Goal: Transaction & Acquisition: Book appointment/travel/reservation

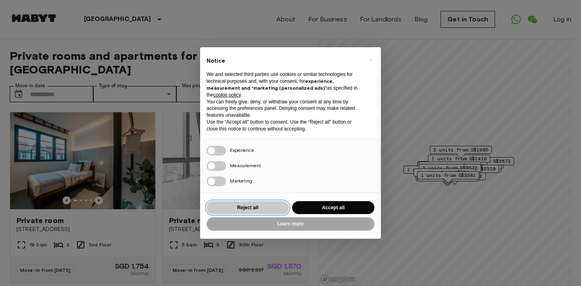
click at [278, 202] on button "Reject all" at bounding box center [248, 207] width 82 height 13
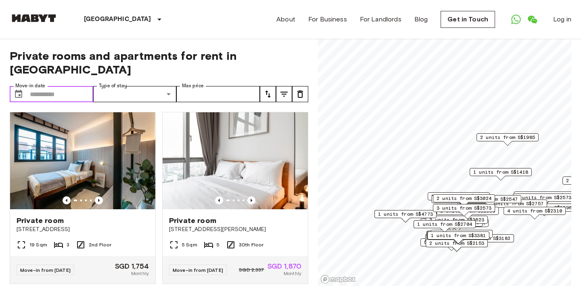
click at [71, 86] on input "Move-in date" at bounding box center [61, 94] width 63 height 16
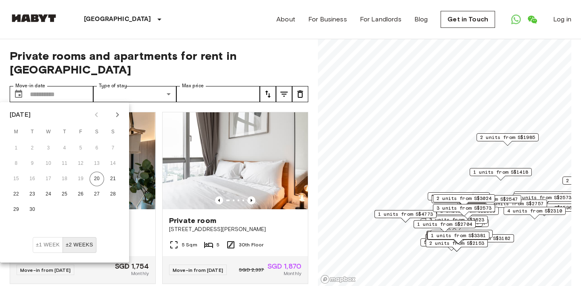
click at [123, 118] on button "Next month" at bounding box center [118, 115] width 14 height 14
click at [116, 148] on button "4" at bounding box center [113, 148] width 15 height 15
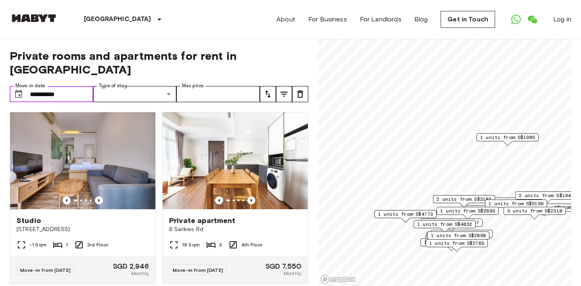
type input "**********"
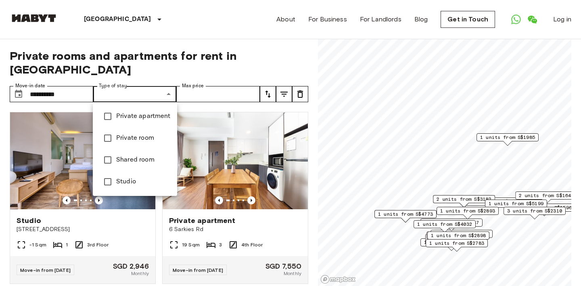
click at [163, 101] on div at bounding box center [290, 143] width 581 height 286
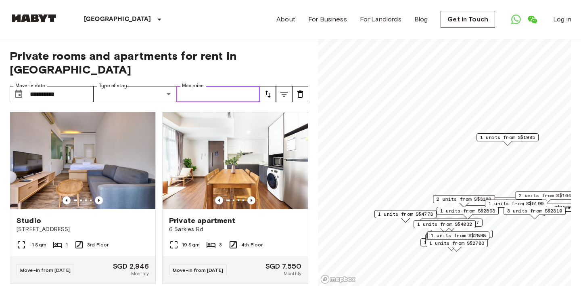
click at [214, 95] on input "Max price" at bounding box center [218, 94] width 84 height 16
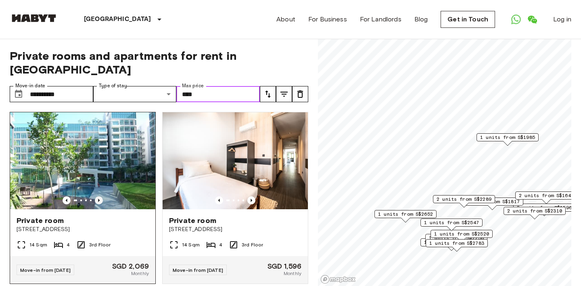
click at [101, 201] on icon "Previous image" at bounding box center [99, 200] width 8 height 8
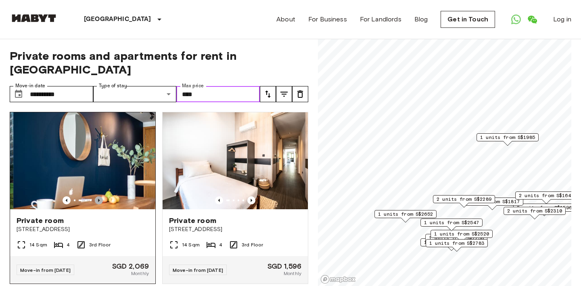
click at [101, 201] on icon "Previous image" at bounding box center [99, 200] width 8 height 8
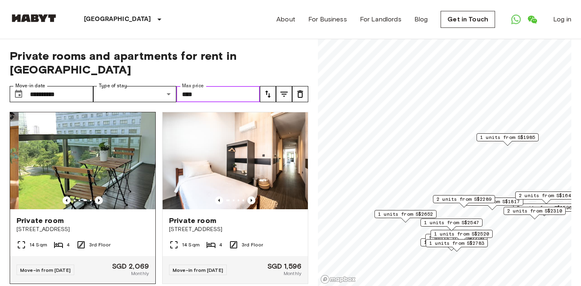
click at [101, 201] on icon "Previous image" at bounding box center [99, 200] width 8 height 8
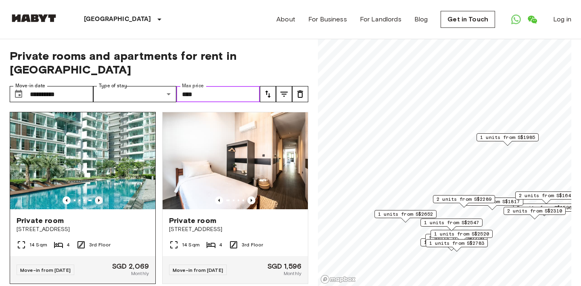
click at [101, 201] on icon "Previous image" at bounding box center [99, 200] width 8 height 8
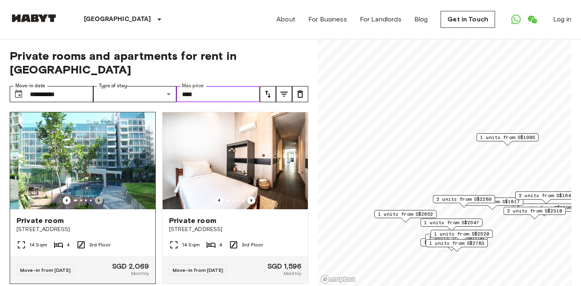
click at [101, 201] on icon "Previous image" at bounding box center [99, 200] width 8 height 8
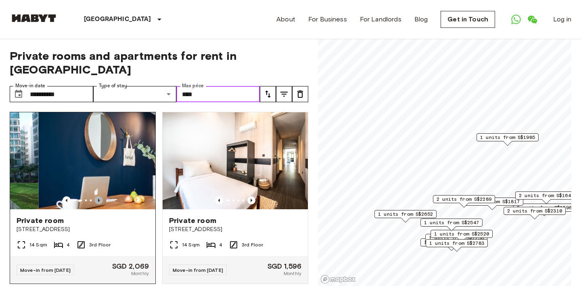
click at [101, 201] on icon "Previous image" at bounding box center [99, 200] width 8 height 8
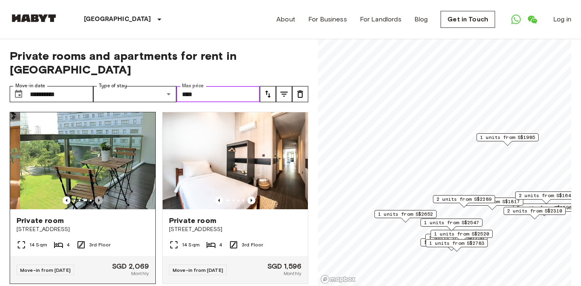
click at [101, 201] on icon "Previous image" at bounding box center [99, 200] width 8 height 8
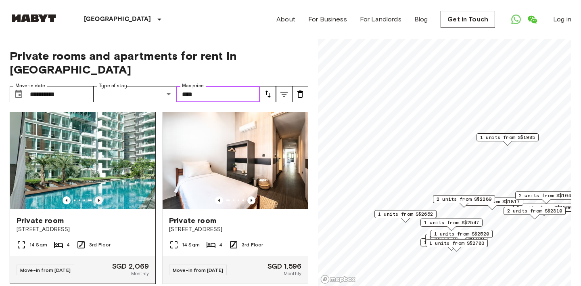
click at [101, 201] on icon "Previous image" at bounding box center [99, 200] width 8 height 8
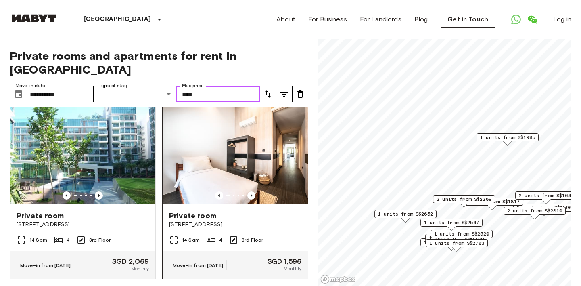
scroll to position [4, 0]
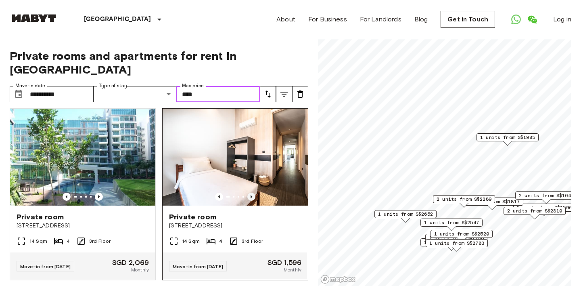
click at [251, 195] on icon "Previous image" at bounding box center [251, 197] width 8 height 8
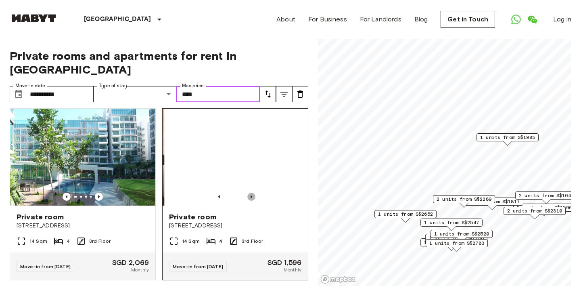
click at [251, 195] on icon "Previous image" at bounding box center [251, 197] width 8 height 8
click at [253, 199] on icon "Previous image" at bounding box center [251, 197] width 8 height 8
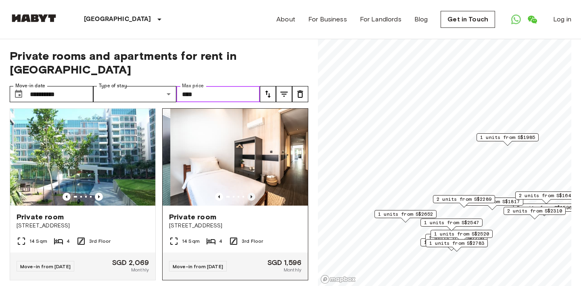
click at [253, 199] on icon "Previous image" at bounding box center [251, 197] width 8 height 8
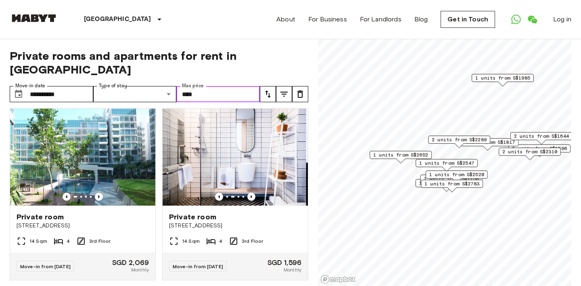
drag, startPoint x: 471, startPoint y: 203, endPoint x: 466, endPoint y: 144, distance: 59.1
click at [466, 144] on div "2 units from S$2289" at bounding box center [459, 142] width 62 height 13
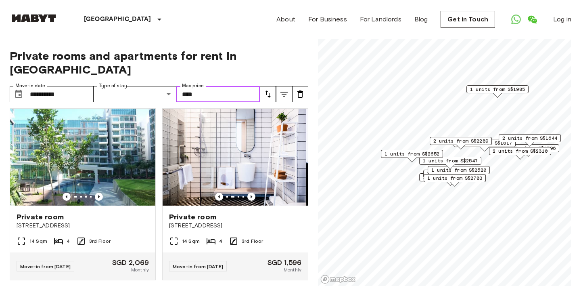
type input "****"
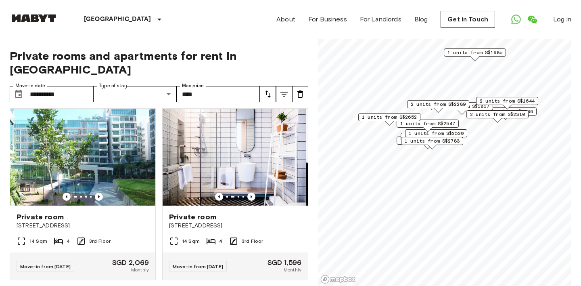
click at [449, 122] on span "1 units from S$2547" at bounding box center [427, 123] width 55 height 7
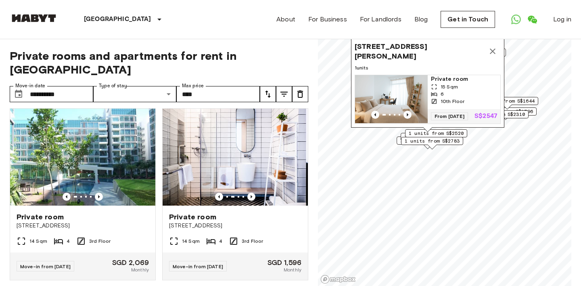
click at [455, 133] on span "1 units from S$2520" at bounding box center [436, 133] width 55 height 7
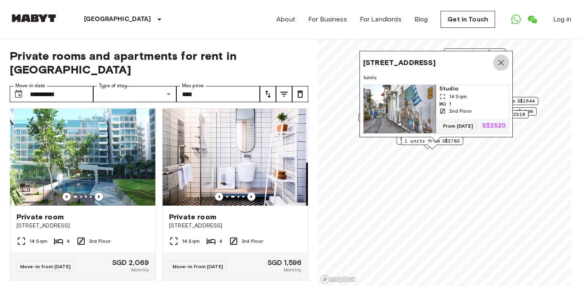
click at [501, 58] on icon "Map marker" at bounding box center [501, 63] width 10 height 10
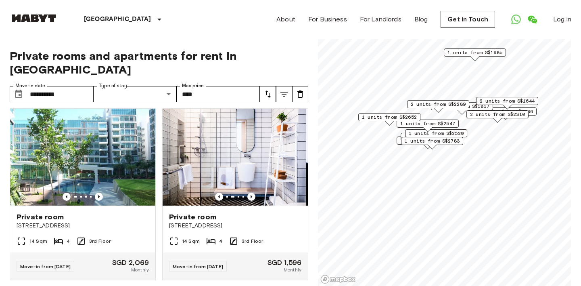
click at [464, 135] on span "1 units from S$2520" at bounding box center [436, 133] width 55 height 7
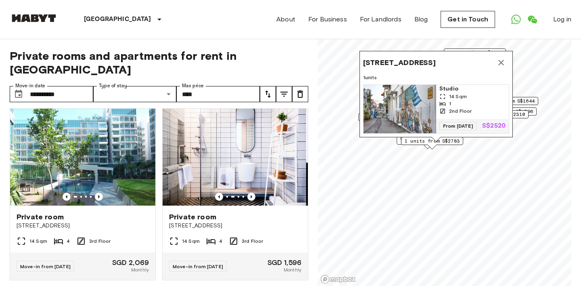
click at [501, 60] on icon "Map marker" at bounding box center [501, 63] width 6 height 6
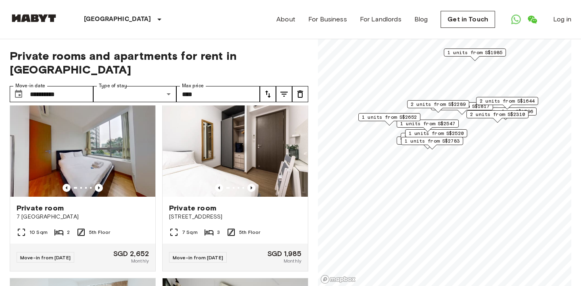
scroll to position [193, 0]
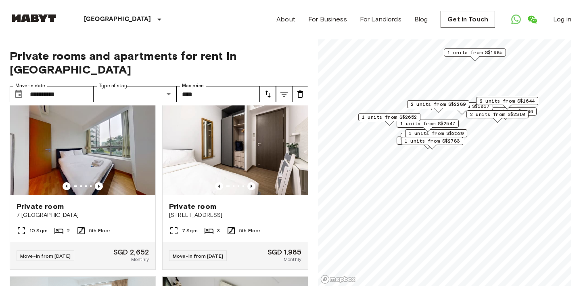
click at [450, 142] on span "1 units from S$2783" at bounding box center [432, 140] width 55 height 7
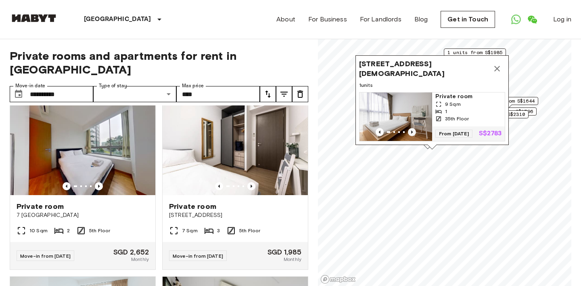
click at [410, 129] on icon "Previous image" at bounding box center [412, 132] width 8 height 8
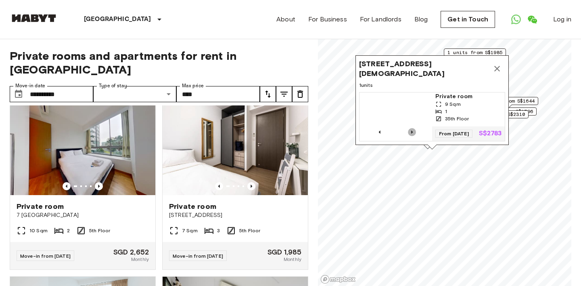
click at [410, 129] on icon "Previous image" at bounding box center [412, 132] width 8 height 8
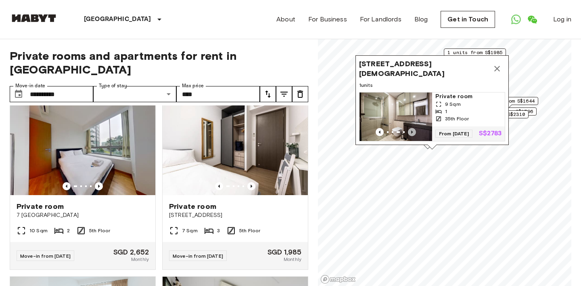
click at [410, 129] on icon "Previous image" at bounding box center [412, 132] width 8 height 8
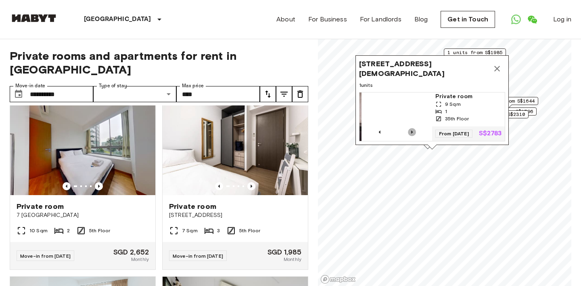
click at [410, 129] on icon "Previous image" at bounding box center [412, 132] width 8 height 8
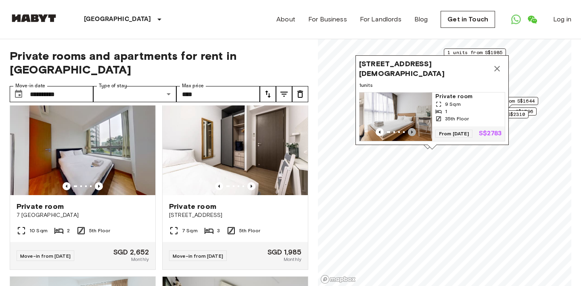
click at [410, 129] on icon "Previous image" at bounding box center [412, 132] width 8 height 8
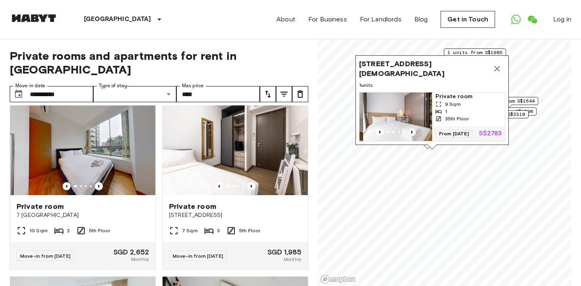
click at [410, 129] on icon "Previous image" at bounding box center [412, 132] width 8 height 8
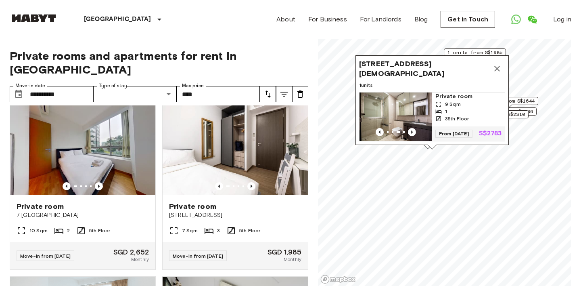
click at [496, 66] on icon "Map marker" at bounding box center [497, 69] width 6 height 6
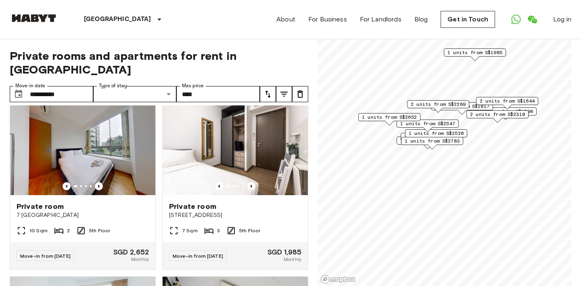
click at [449, 130] on div "1 units from S$2547" at bounding box center [428, 125] width 62 height 13
click at [451, 124] on span "1 units from S$2547" at bounding box center [427, 123] width 55 height 7
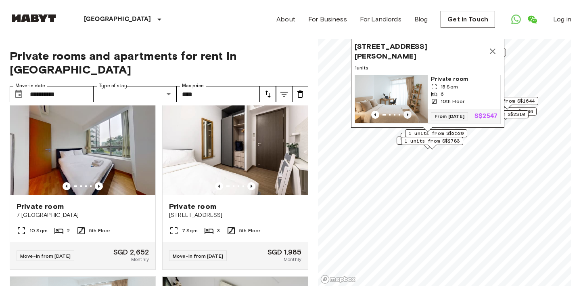
click at [408, 112] on icon "Previous image" at bounding box center [408, 115] width 8 height 8
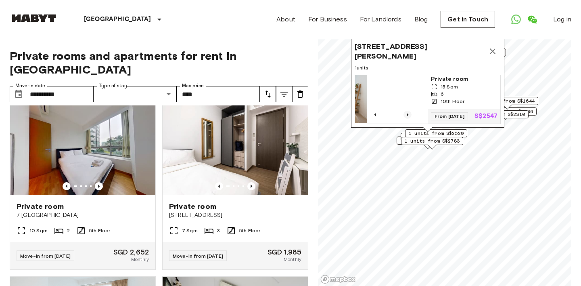
click at [408, 112] on icon "Previous image" at bounding box center [408, 115] width 8 height 8
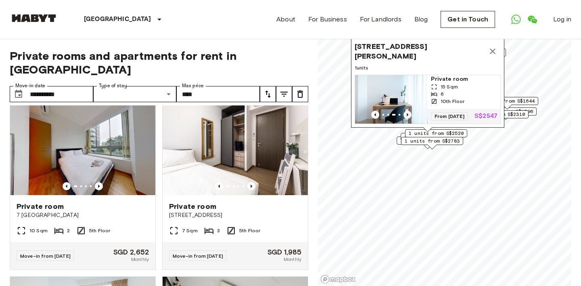
click at [408, 112] on icon "Previous image" at bounding box center [408, 115] width 8 height 8
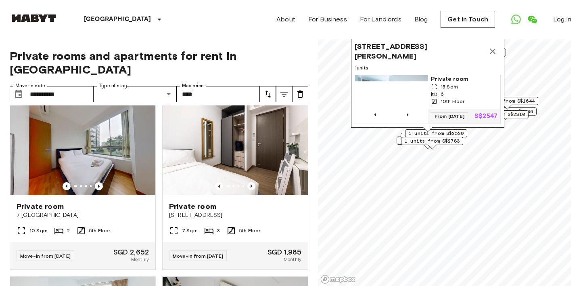
click at [492, 50] on icon "Map marker" at bounding box center [493, 51] width 6 height 6
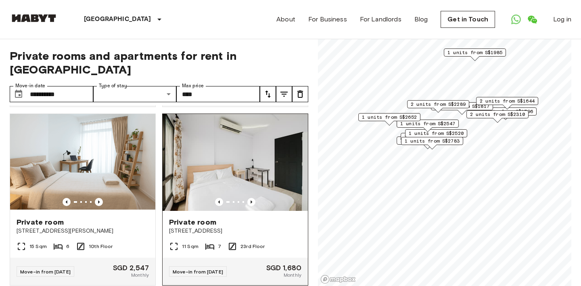
scroll to position [356, 0]
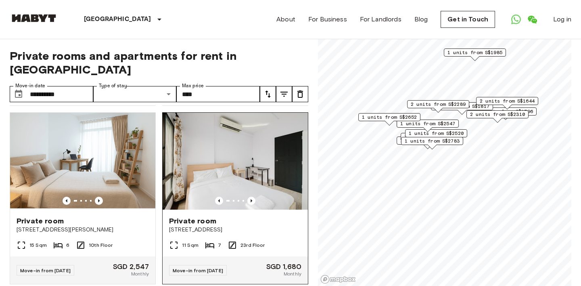
click at [256, 198] on div at bounding box center [235, 201] width 145 height 8
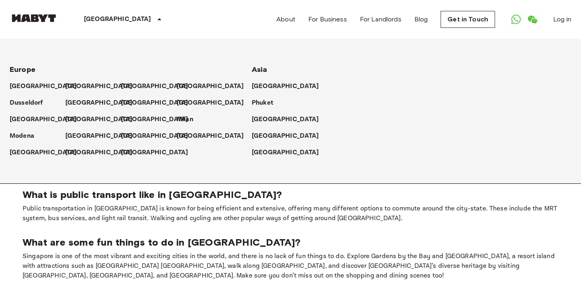
scroll to position [444, 0]
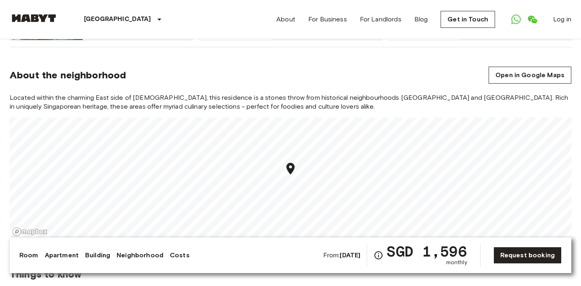
scroll to position [586, 0]
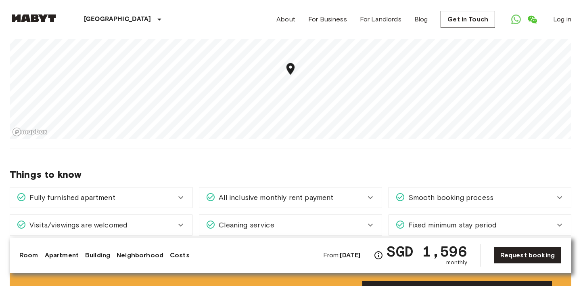
click at [292, 72] on icon "Map marker" at bounding box center [291, 69] width 8 height 12
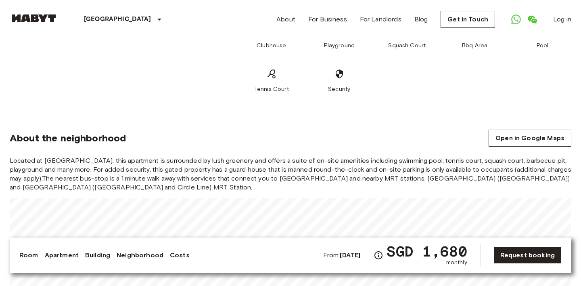
scroll to position [907, 0]
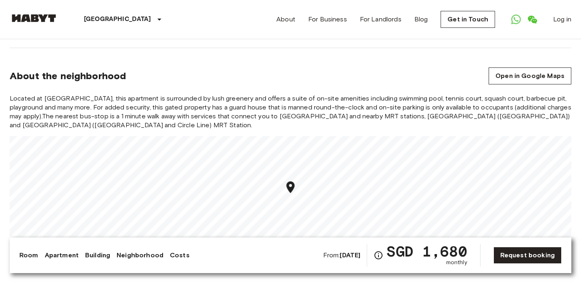
click at [291, 181] on icon "Map marker" at bounding box center [291, 187] width 8 height 12
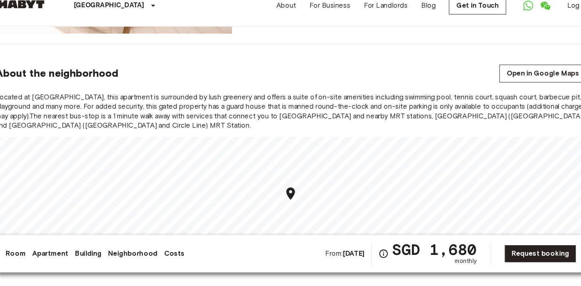
scroll to position [850, 0]
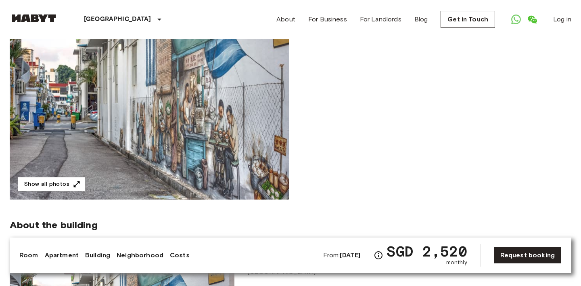
scroll to position [183, 0]
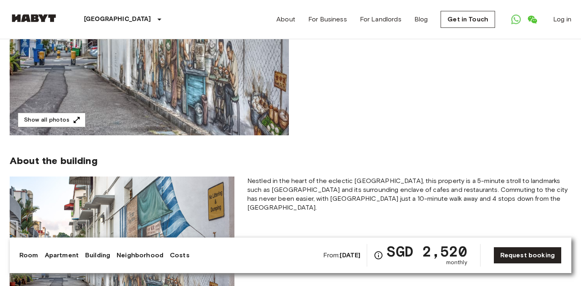
click at [253, 142] on section "About the building Nestled in the heart of the eclectic Tiong Bahru district, t…" at bounding box center [291, 235] width 562 height 201
click at [241, 111] on img at bounding box center [149, 27] width 279 height 215
